Goal: Use online tool/utility

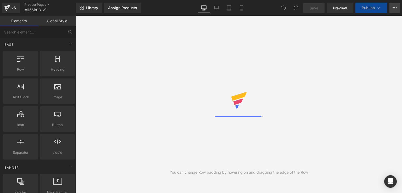
drag, startPoint x: 0, startPoint y: 0, endPoint x: 395, endPoint y: 11, distance: 395.0
click at [395, 11] on button "View Live Page View with current Template Save Template to Library Schedule Pub…" at bounding box center [395, 8] width 10 height 10
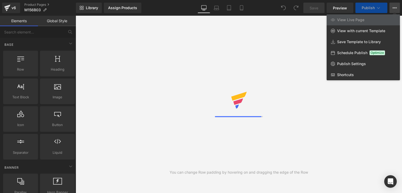
click at [349, 20] on span "View Live Page" at bounding box center [350, 20] width 27 height 5
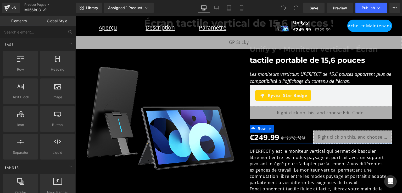
click at [356, 135] on div "Liquid" at bounding box center [352, 137] width 79 height 13
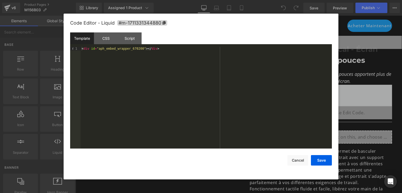
scroll to position [0, 282]
click at [107, 39] on div "CSS" at bounding box center [106, 38] width 24 height 12
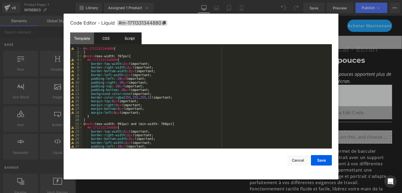
scroll to position [0, 565]
click at [125, 38] on div "Script" at bounding box center [130, 38] width 24 height 12
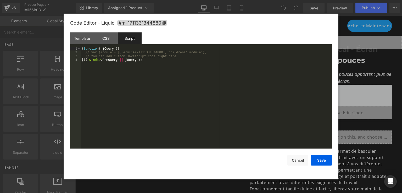
click at [343, 86] on div at bounding box center [201, 96] width 402 height 193
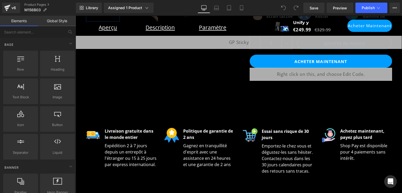
scroll to position [0, 0]
